Goal: Task Accomplishment & Management: Complete application form

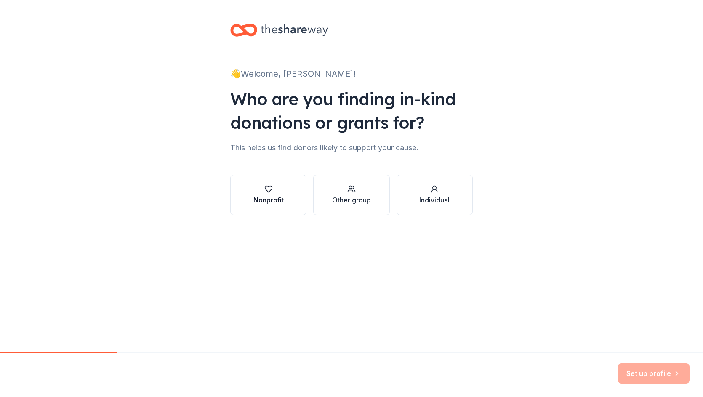
click at [273, 191] on div "button" at bounding box center [268, 189] width 30 height 8
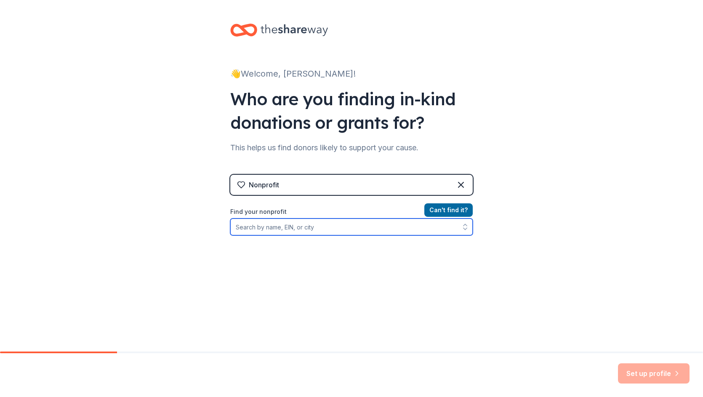
click at [422, 229] on input "Find your nonprofit" at bounding box center [351, 226] width 242 height 17
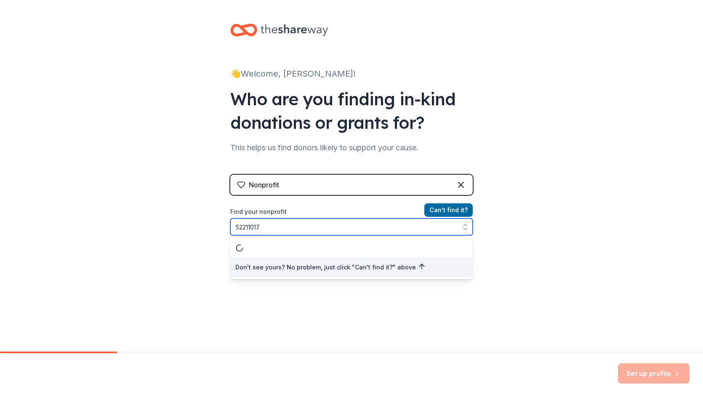
type input "522110175"
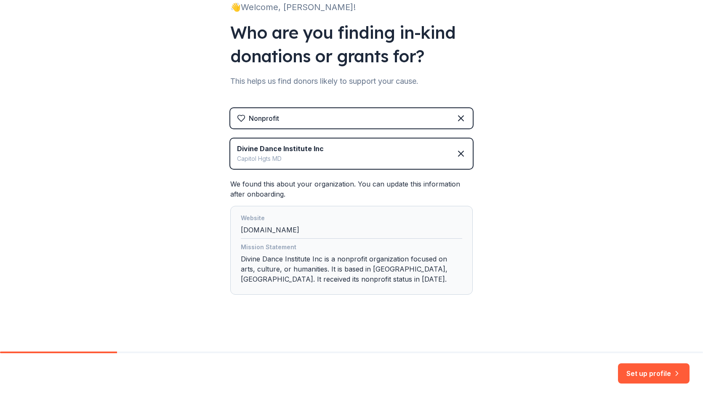
scroll to position [67, 0]
click at [661, 373] on button "Set up profile" at bounding box center [654, 373] width 72 height 20
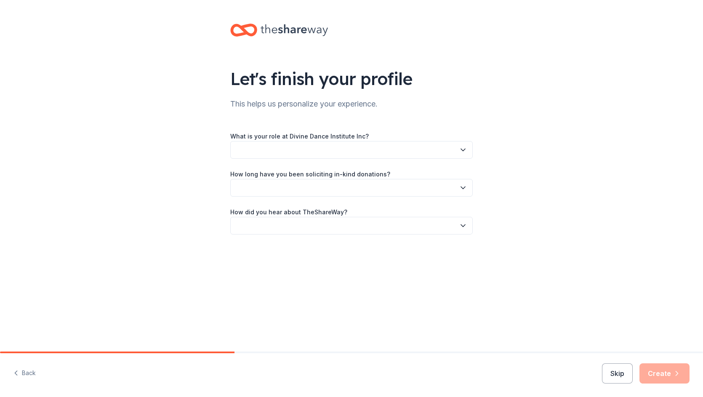
click at [465, 146] on icon "button" at bounding box center [463, 150] width 8 height 8
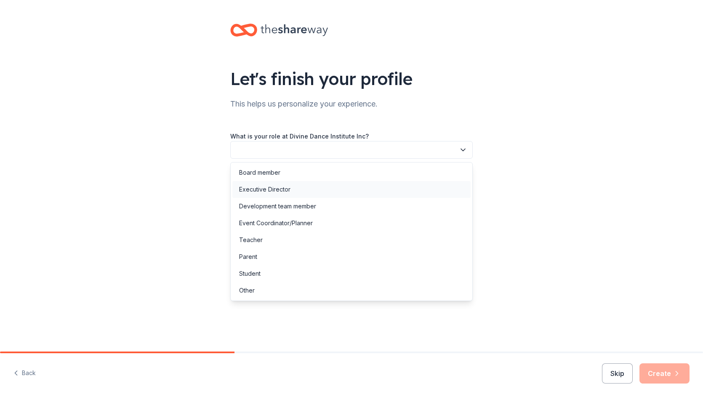
click at [424, 186] on div "Executive Director" at bounding box center [351, 189] width 238 height 17
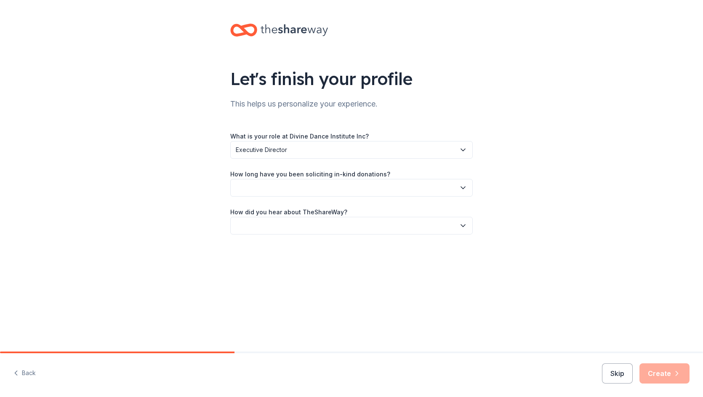
click at [462, 185] on icon "button" at bounding box center [463, 188] width 8 height 8
click at [428, 211] on div "This is my first time!" at bounding box center [351, 210] width 238 height 17
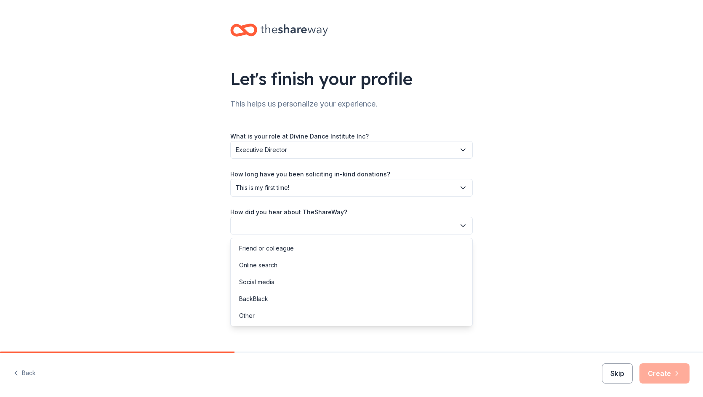
click at [461, 224] on icon "button" at bounding box center [463, 225] width 8 height 8
click at [403, 282] on div "Social media" at bounding box center [351, 282] width 238 height 17
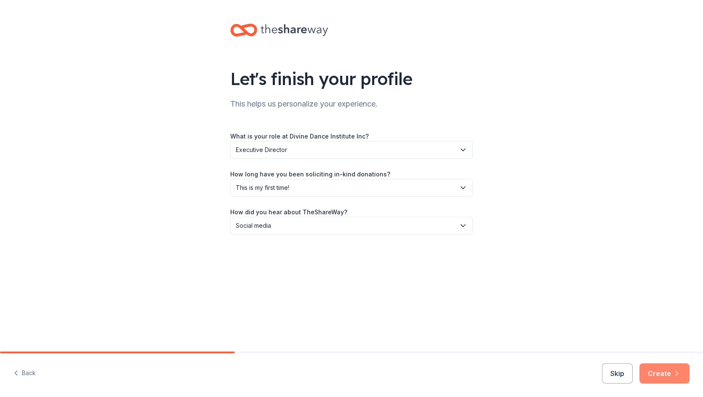
click at [674, 372] on icon "button" at bounding box center [677, 373] width 8 height 8
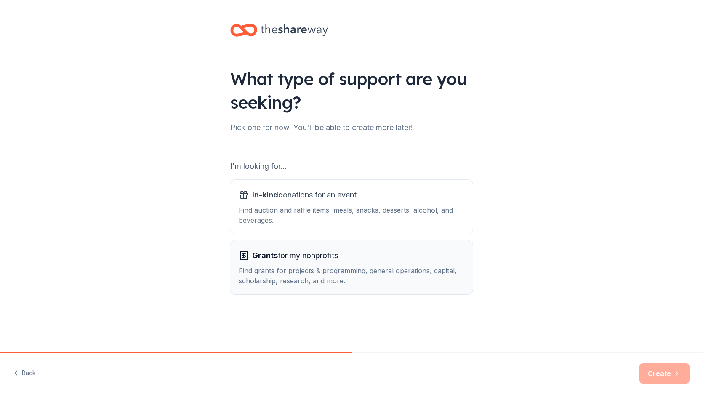
click at [436, 258] on div "Grants for my nonprofits" at bounding box center [352, 255] width 226 height 13
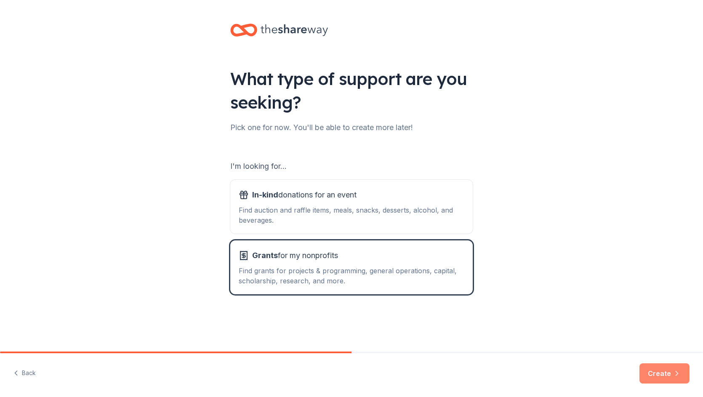
click at [655, 372] on button "Create" at bounding box center [664, 373] width 50 height 20
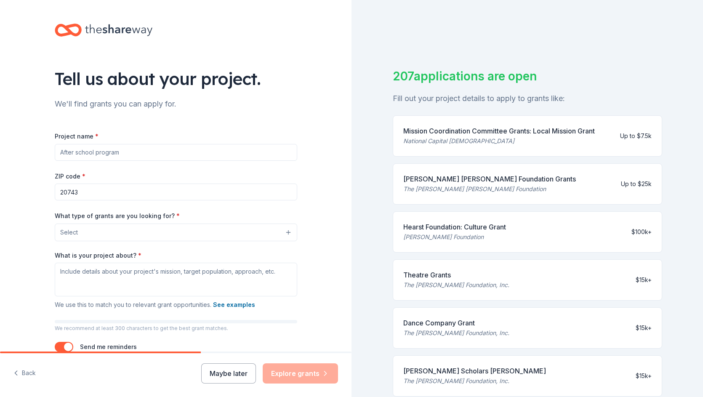
click at [224, 151] on input "Project name *" at bounding box center [176, 152] width 242 height 17
type input "Access to Hope through The Arts"
click at [165, 228] on button "Select" at bounding box center [176, 233] width 242 height 18
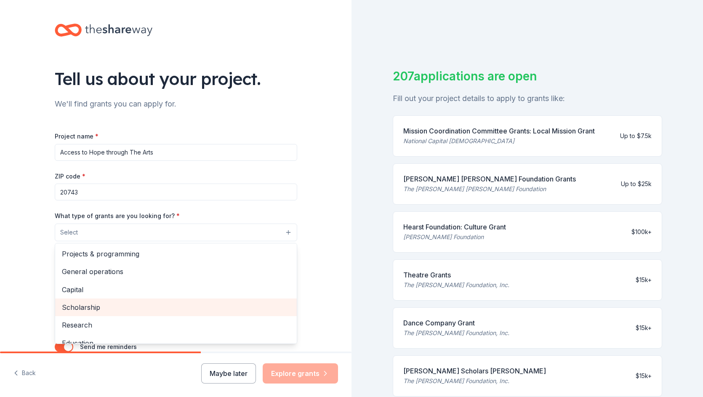
click at [154, 305] on span "Scholarship" at bounding box center [176, 307] width 228 height 11
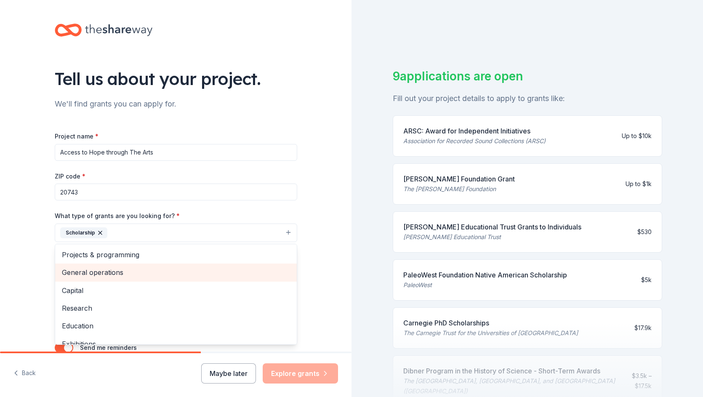
click at [248, 271] on span "General operations" at bounding box center [176, 272] width 228 height 11
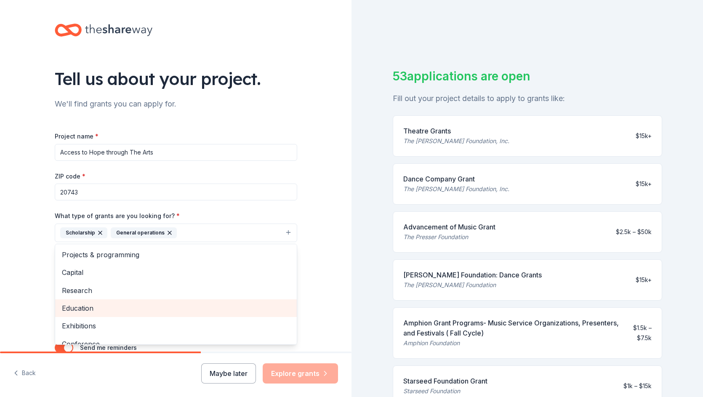
click at [202, 303] on span "Education" at bounding box center [176, 308] width 228 height 11
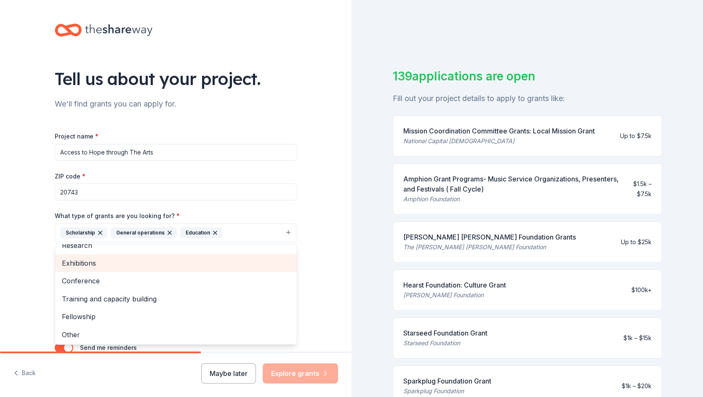
scroll to position [46, 0]
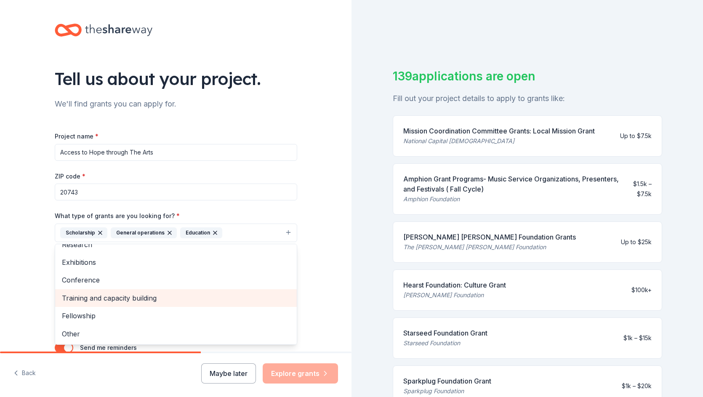
click at [225, 300] on span "Training and capacity building" at bounding box center [176, 298] width 228 height 11
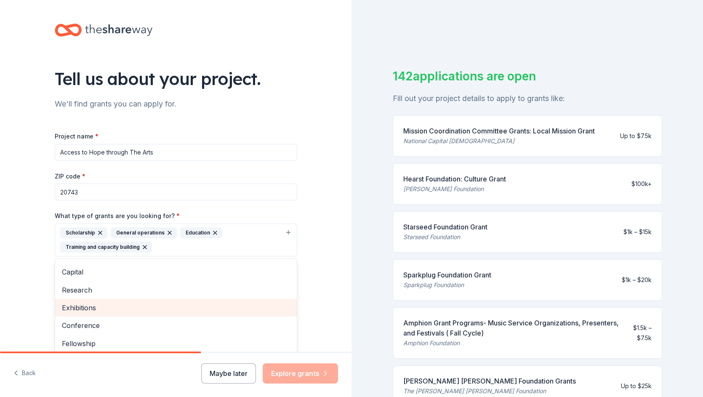
scroll to position [0, 0]
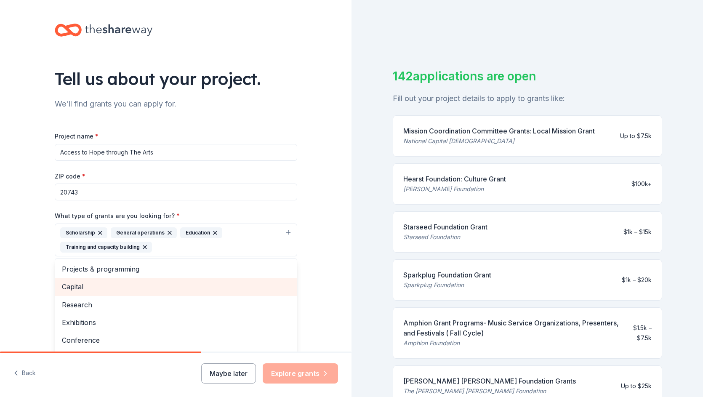
click at [229, 287] on span "Capital" at bounding box center [176, 286] width 228 height 11
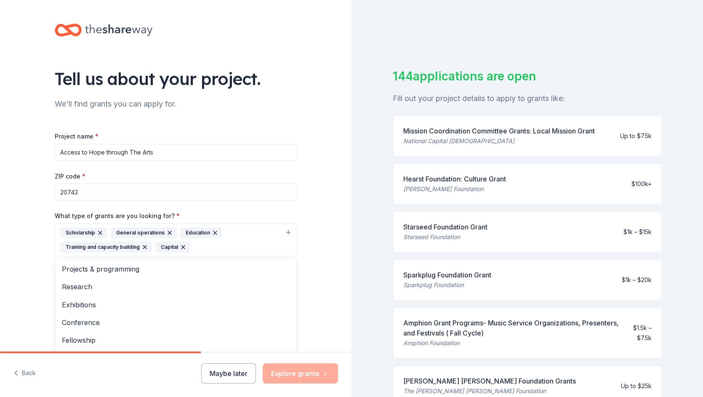
click at [334, 288] on div "Tell us about your project. We'll find grants you can apply for. Project name *…" at bounding box center [176, 209] width 352 height 418
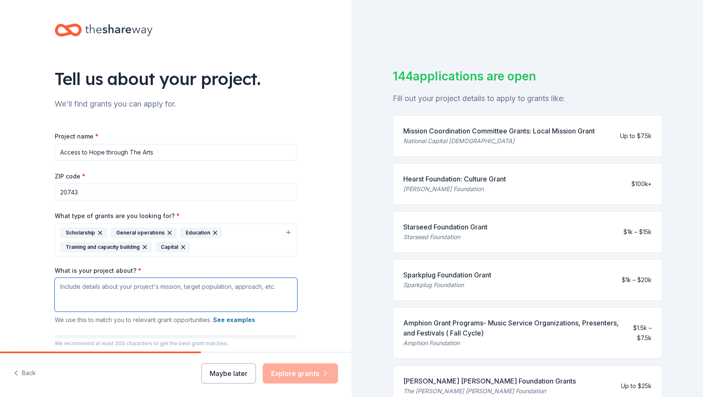
click at [213, 289] on textarea "What is your project about? *" at bounding box center [176, 295] width 242 height 34
click at [243, 376] on button "Maybe later" at bounding box center [228, 373] width 55 height 20
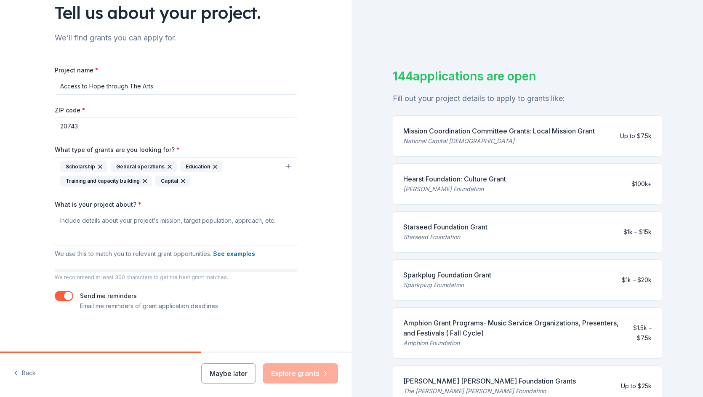
scroll to position [66, 0]
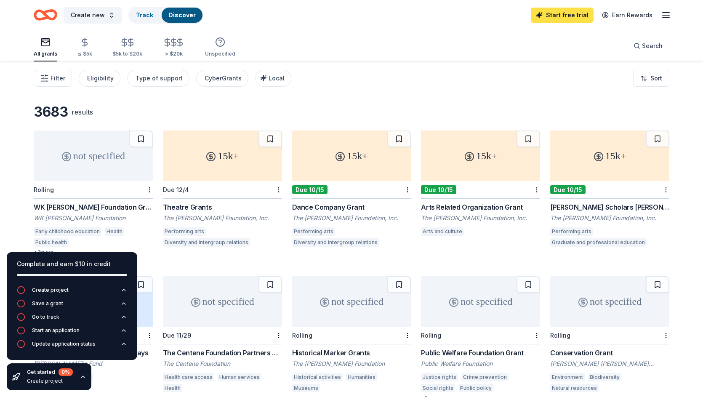
click at [578, 15] on link "Start free trial" at bounding box center [562, 15] width 63 height 15
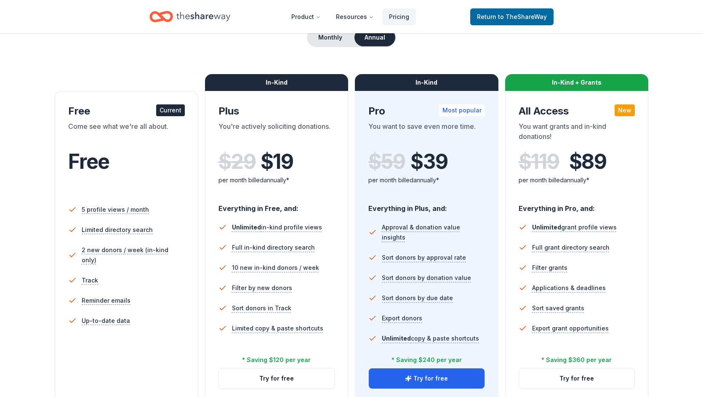
scroll to position [89, 0]
